Goal: Complete application form

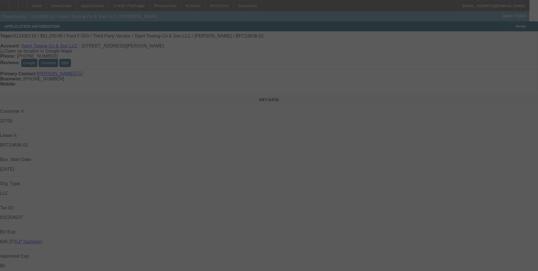
select select "0.15"
select select "2"
select select "0.1"
select select "0.15"
select select "2"
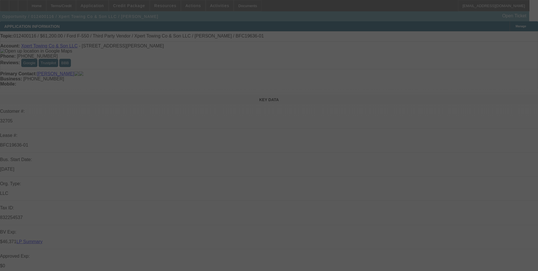
select select "0.1"
select select "0.15"
select select "2"
select select "0.1"
select select "0.15"
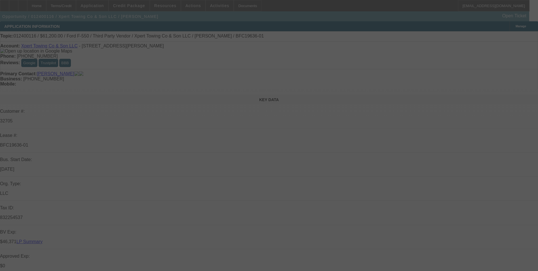
select select "2"
select select "0.1"
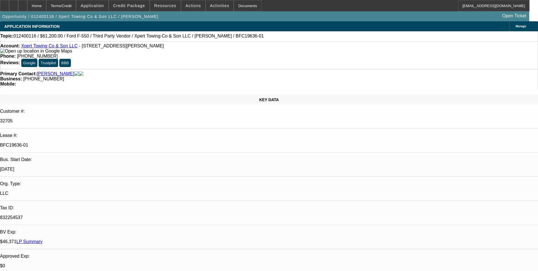
select select "1"
select select "2"
select select "4"
select select "1"
select select "2"
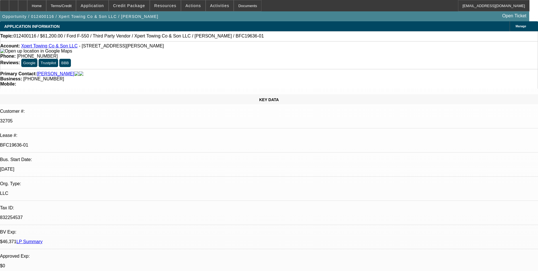
select select "4"
select select "1"
select select "2"
select select "4"
select select "1"
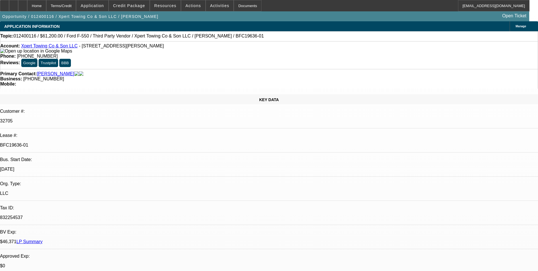
select select "2"
select select "4"
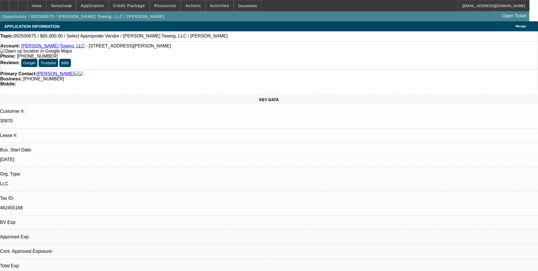
select select "0"
select select "2"
select select "0.1"
select select "4"
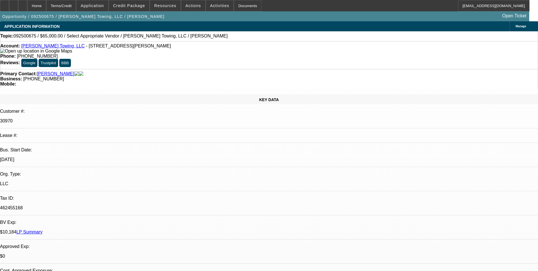
scroll to position [18, 0]
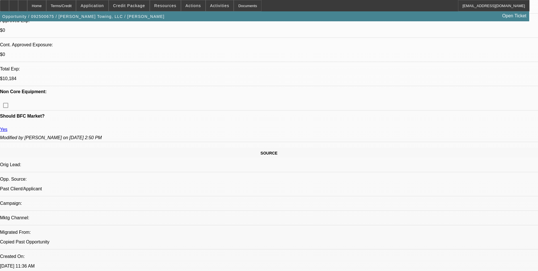
scroll to position [284, 0]
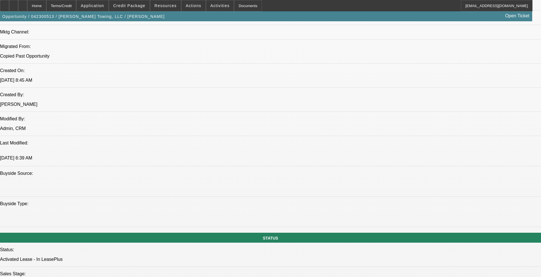
select select "0.1"
select select "0"
select select "0.1"
select select "0"
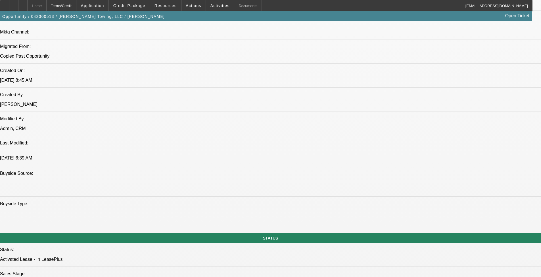
select select "0.1"
select select "0"
select select "0.1"
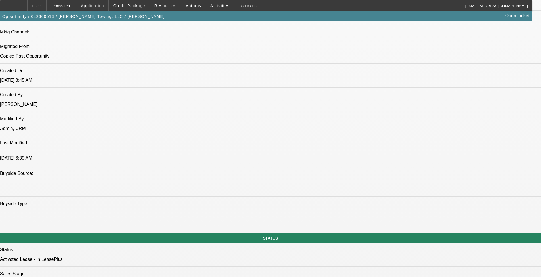
select select "0"
select select "0.1"
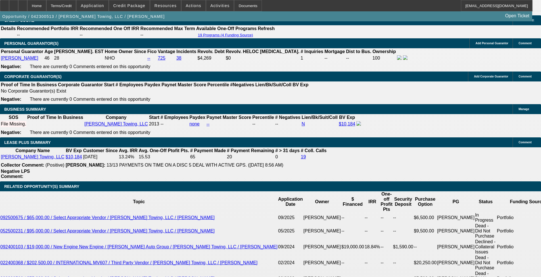
select select "1"
select select "2"
select select "4"
select select "1"
select select "2"
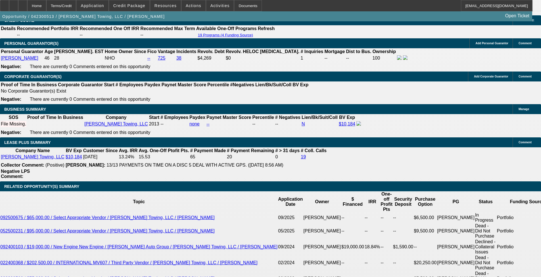
select select "4"
select select "1"
select select "2"
select select "4"
select select "1"
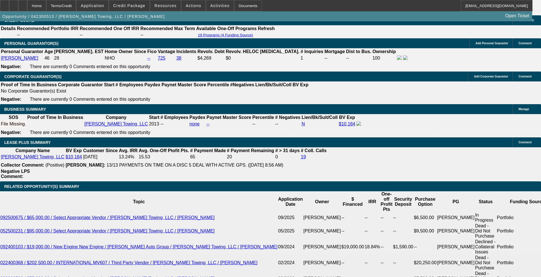
select select "2"
select select "4"
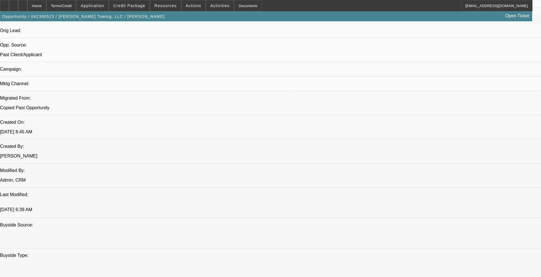
scroll to position [369, 0]
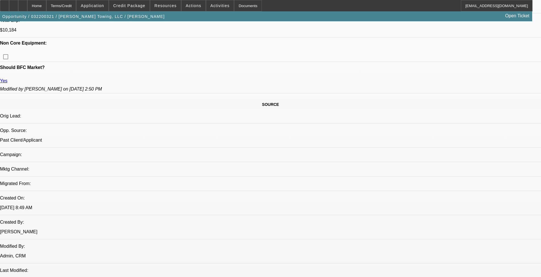
select select "0"
select select "0.1"
select select "0"
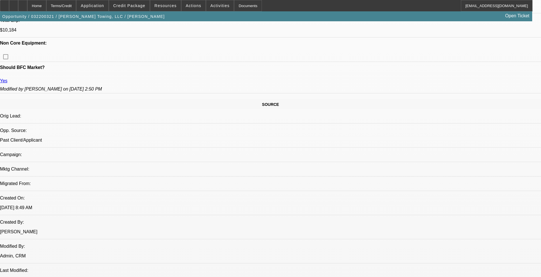
select select "0.1"
select select "1"
select select "4"
select select "1"
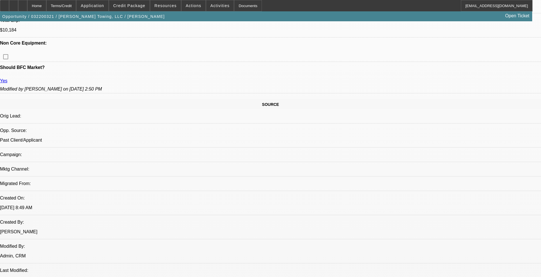
select select "1"
select select "4"
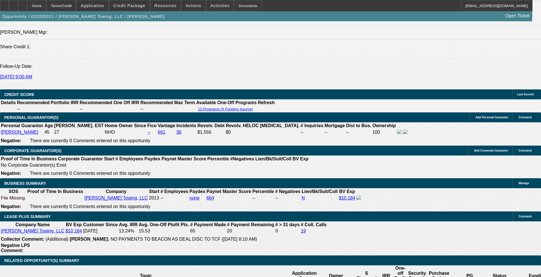
scroll to position [797, 0]
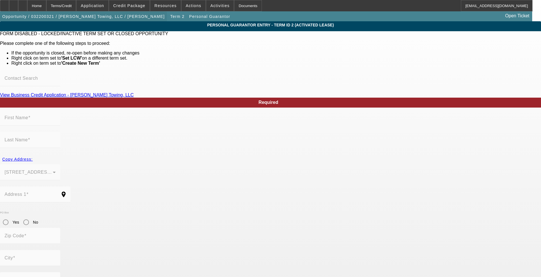
type input "Joseph"
type input "Stickles"
type input "5246 Lytle St"
radio input "true"
type input "15207"
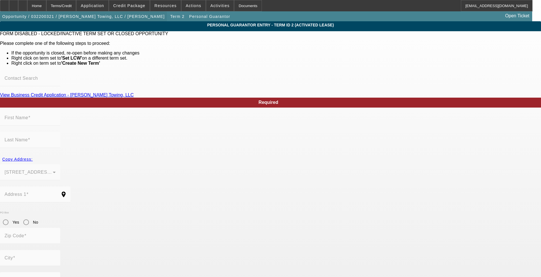
type input "Pittsburgh"
type input "[PHONE_NUMBER]"
type input "100"
type input "191-58-5751"
type input "sticklestowing@gmail.com"
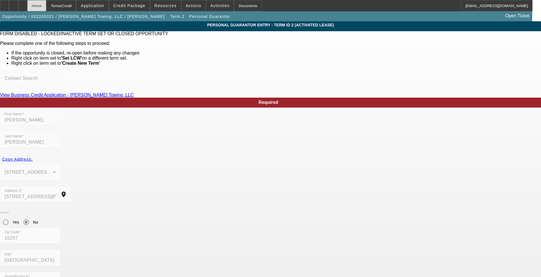
click at [46, 5] on div "Home" at bounding box center [36, 5] width 19 height 11
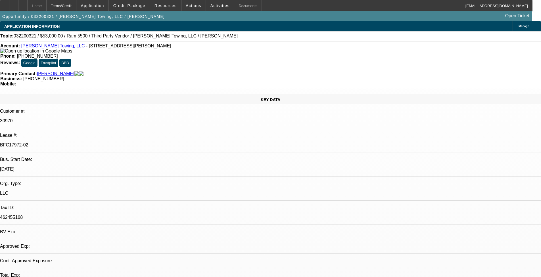
select select "0"
select select "0.1"
select select "4"
select select "0"
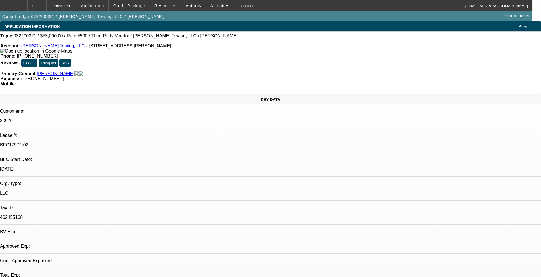
select select "0"
select select "0.1"
select select "4"
click at [43, 227] on link "LP Summary" at bounding box center [29, 241] width 26 height 5
